Goal: Task Accomplishment & Management: Use online tool/utility

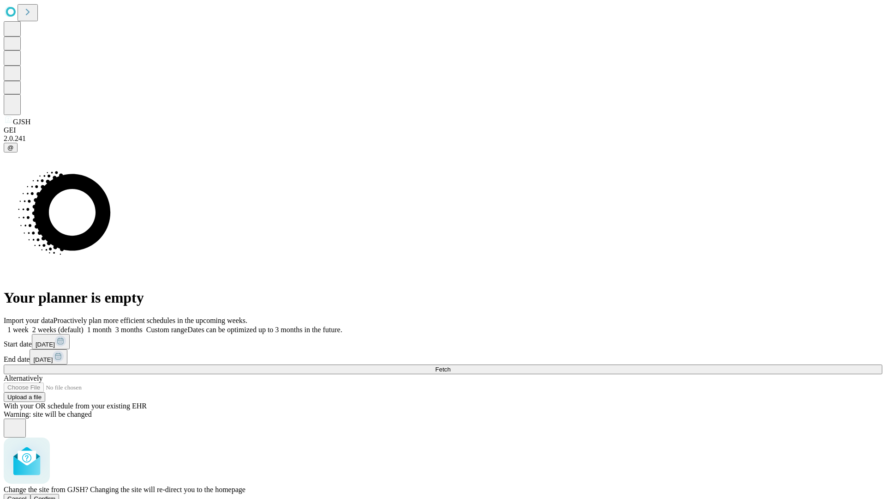
click at [56, 495] on span "Confirm" at bounding box center [45, 498] width 22 height 7
click at [84, 325] on label "2 weeks (default)" at bounding box center [56, 329] width 55 height 8
click at [451, 366] on span "Fetch" at bounding box center [442, 369] width 15 height 7
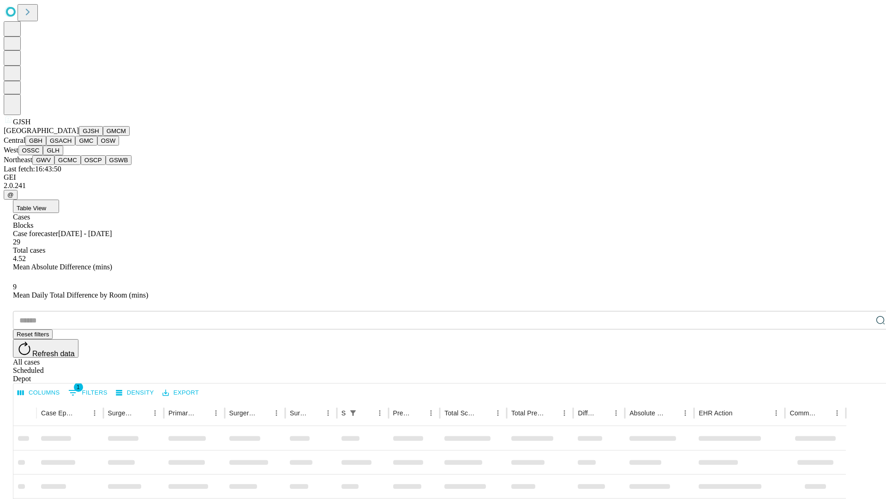
click at [103, 136] on button "GMCM" at bounding box center [116, 131] width 27 height 10
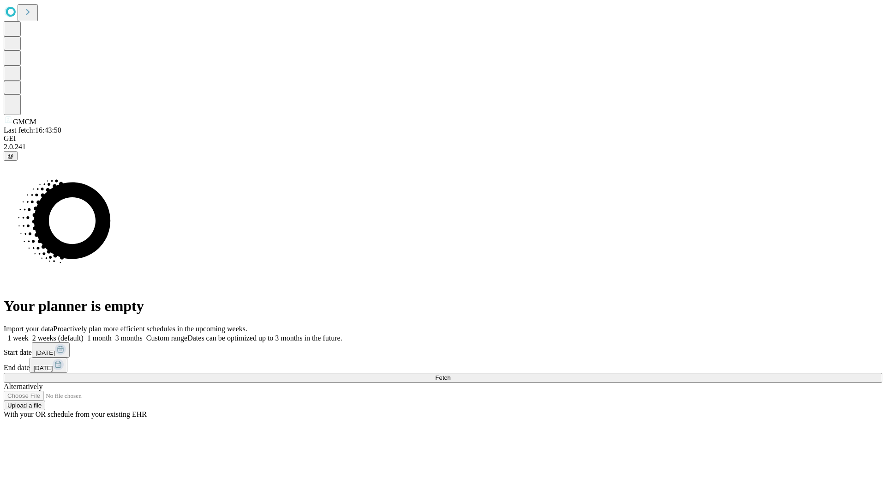
click at [84, 334] on label "2 weeks (default)" at bounding box center [56, 338] width 55 height 8
click at [451, 374] on span "Fetch" at bounding box center [442, 377] width 15 height 7
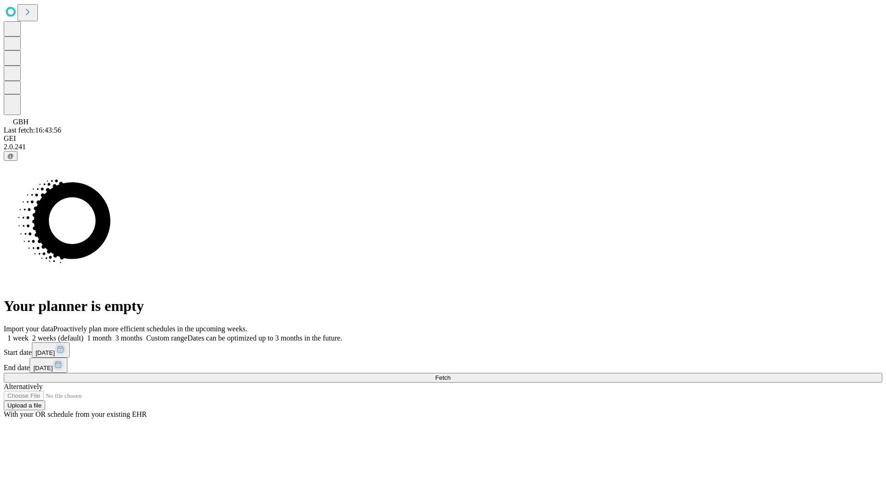
click at [84, 334] on label "2 weeks (default)" at bounding box center [56, 338] width 55 height 8
click at [451, 374] on span "Fetch" at bounding box center [442, 377] width 15 height 7
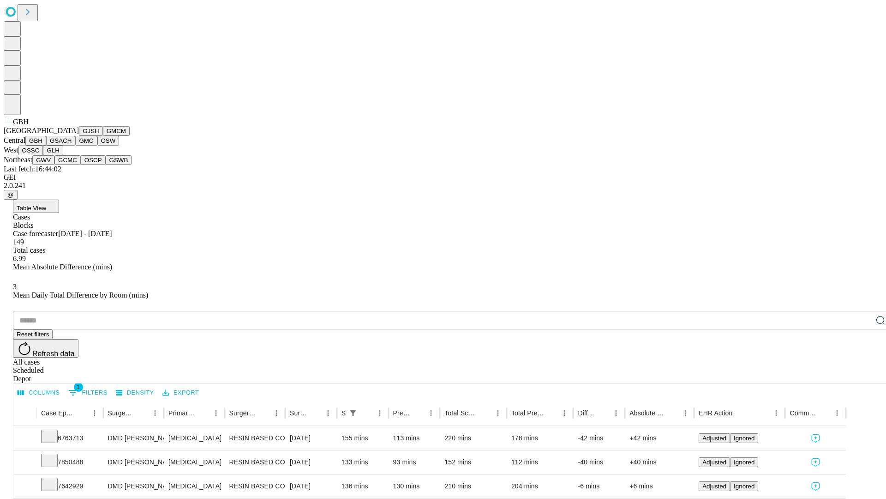
click at [72, 145] on button "GSACH" at bounding box center [60, 141] width 29 height 10
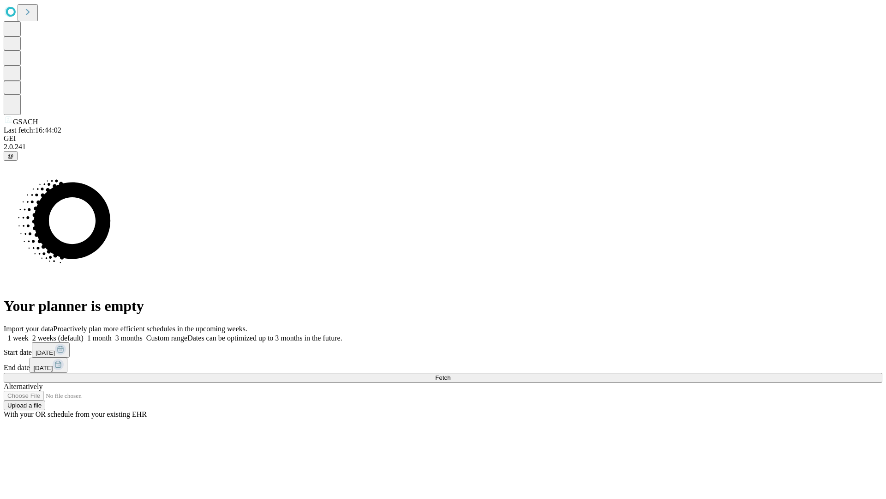
click at [84, 334] on label "2 weeks (default)" at bounding box center [56, 338] width 55 height 8
click at [451, 374] on span "Fetch" at bounding box center [442, 377] width 15 height 7
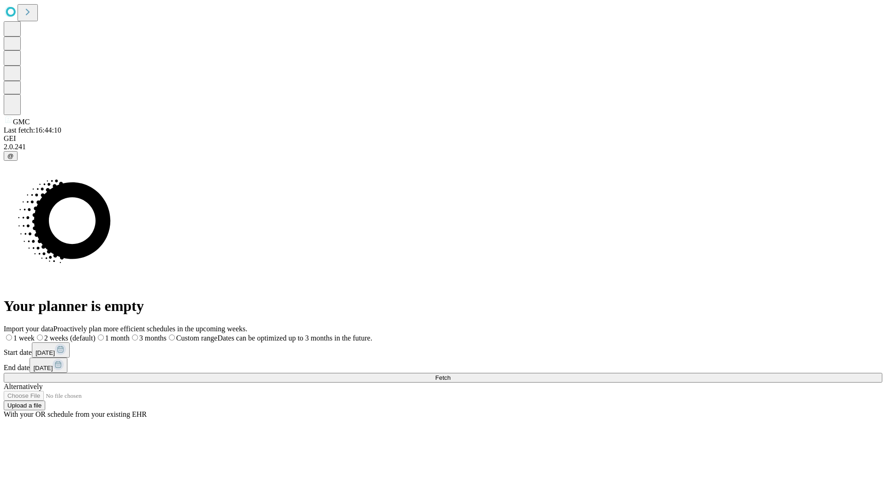
click at [96, 334] on label "2 weeks (default)" at bounding box center [65, 338] width 61 height 8
click at [451, 374] on span "Fetch" at bounding box center [442, 377] width 15 height 7
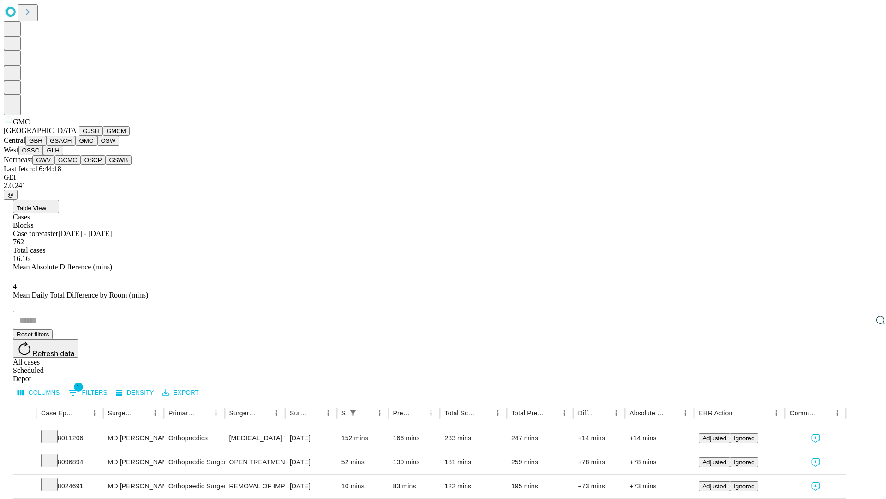
click at [97, 145] on button "OSW" at bounding box center [108, 141] width 22 height 10
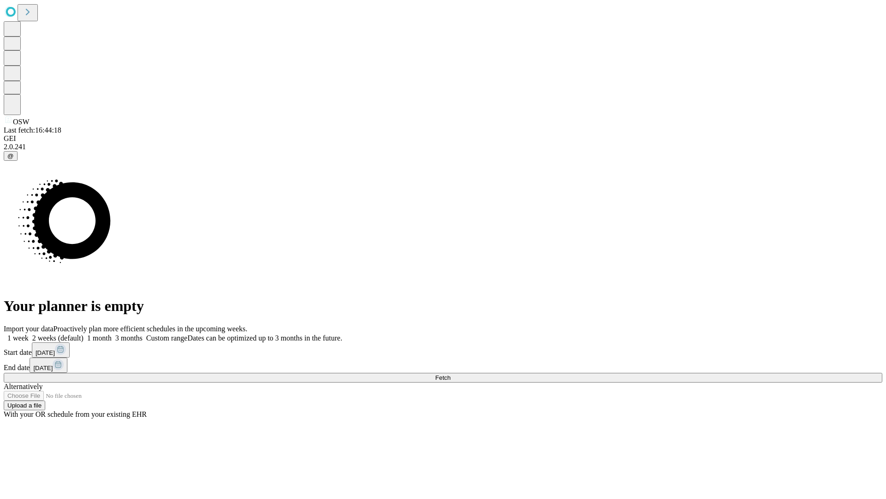
click at [451, 374] on span "Fetch" at bounding box center [442, 377] width 15 height 7
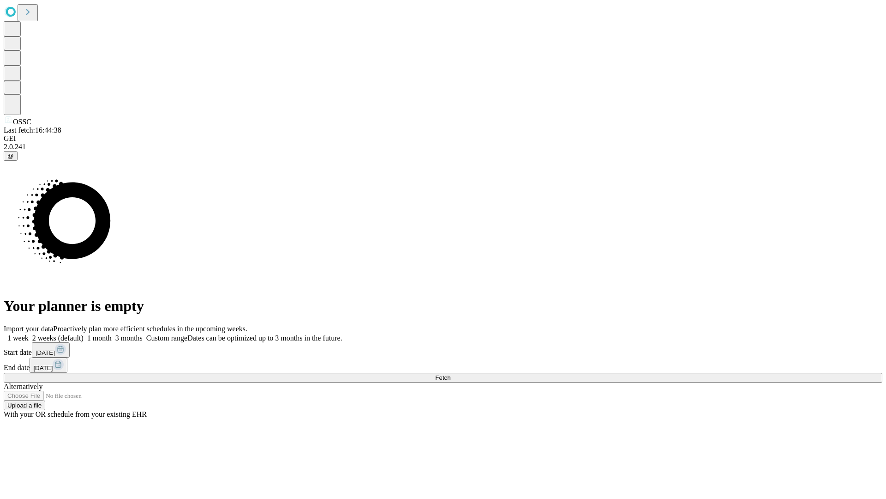
click at [451, 374] on span "Fetch" at bounding box center [442, 377] width 15 height 7
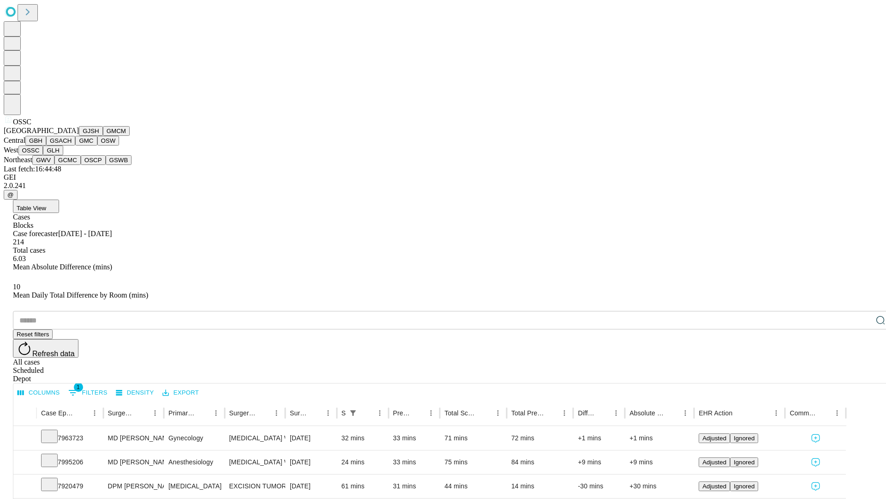
click at [63, 155] on button "GLH" at bounding box center [53, 150] width 20 height 10
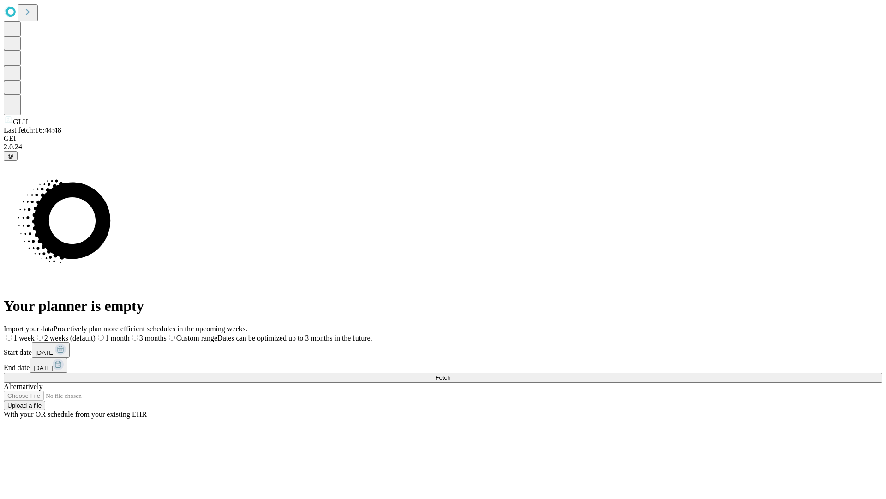
click at [96, 334] on label "2 weeks (default)" at bounding box center [65, 338] width 61 height 8
click at [451, 374] on span "Fetch" at bounding box center [442, 377] width 15 height 7
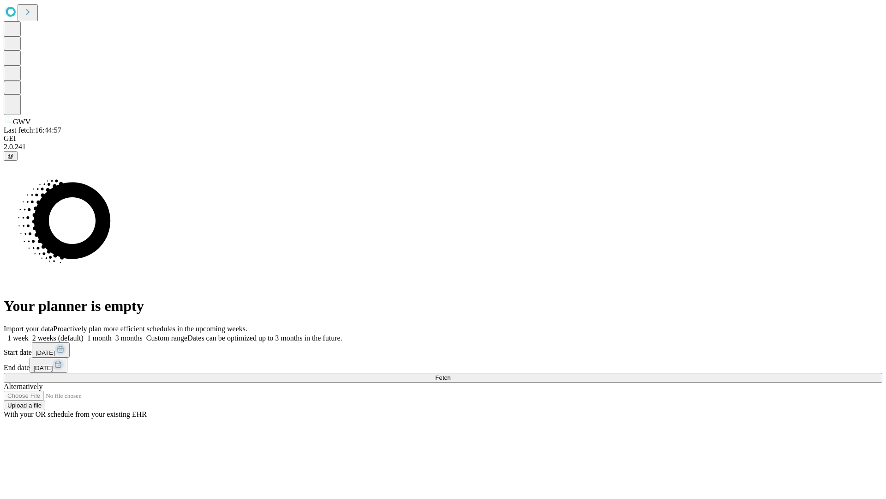
click at [84, 334] on label "2 weeks (default)" at bounding box center [56, 338] width 55 height 8
click at [451, 374] on span "Fetch" at bounding box center [442, 377] width 15 height 7
click at [84, 334] on label "2 weeks (default)" at bounding box center [56, 338] width 55 height 8
click at [451, 374] on span "Fetch" at bounding box center [442, 377] width 15 height 7
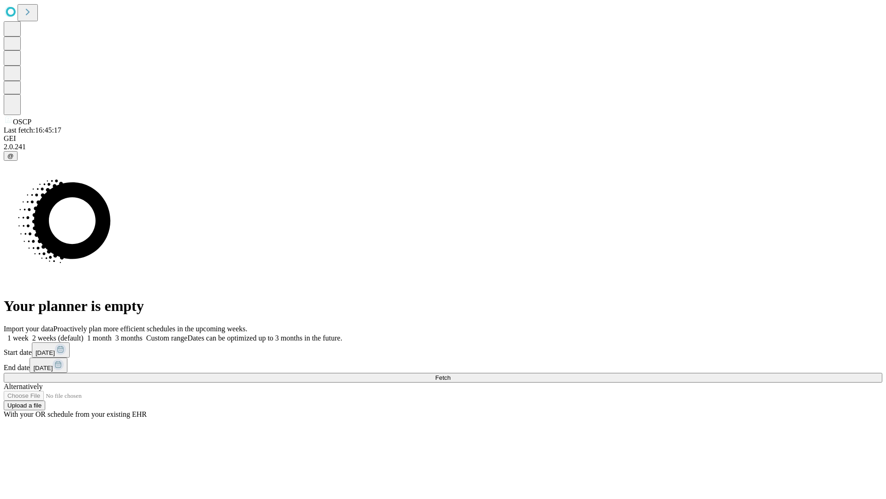
click at [84, 334] on label "2 weeks (default)" at bounding box center [56, 338] width 55 height 8
click at [451, 374] on span "Fetch" at bounding box center [442, 377] width 15 height 7
